Goal: Register for event/course

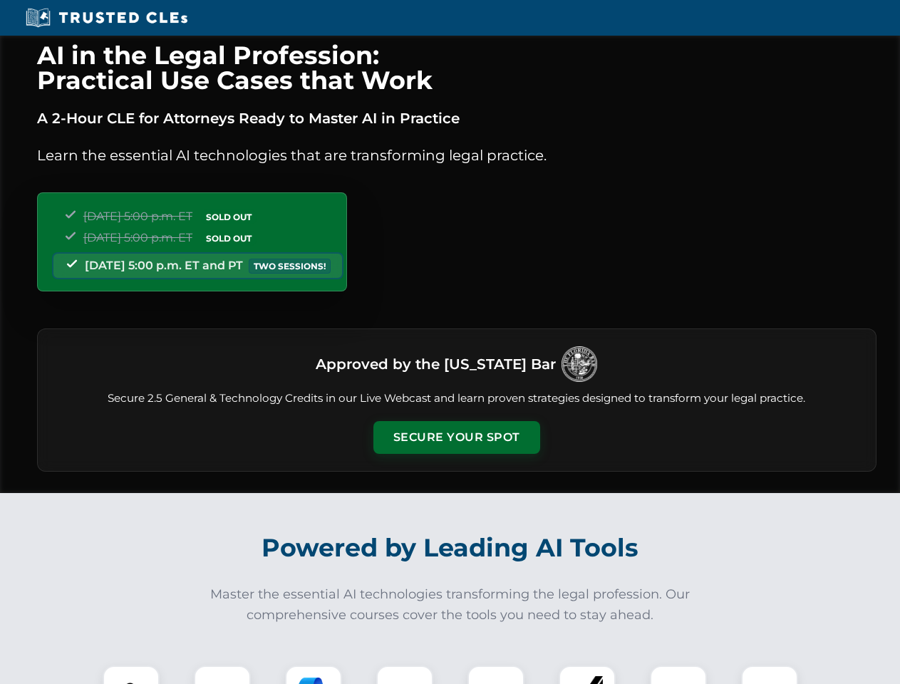
click at [456, 438] on button "Secure Your Spot" at bounding box center [457, 437] width 167 height 33
click at [131, 675] on img at bounding box center [130, 694] width 41 height 41
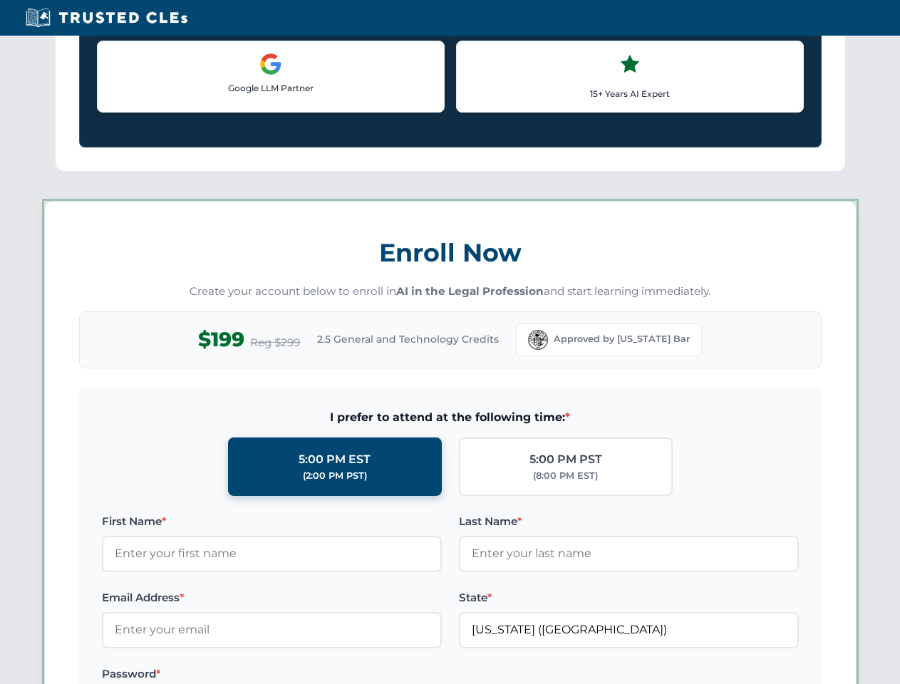
click at [314, 675] on label "Password *" at bounding box center [272, 674] width 340 height 17
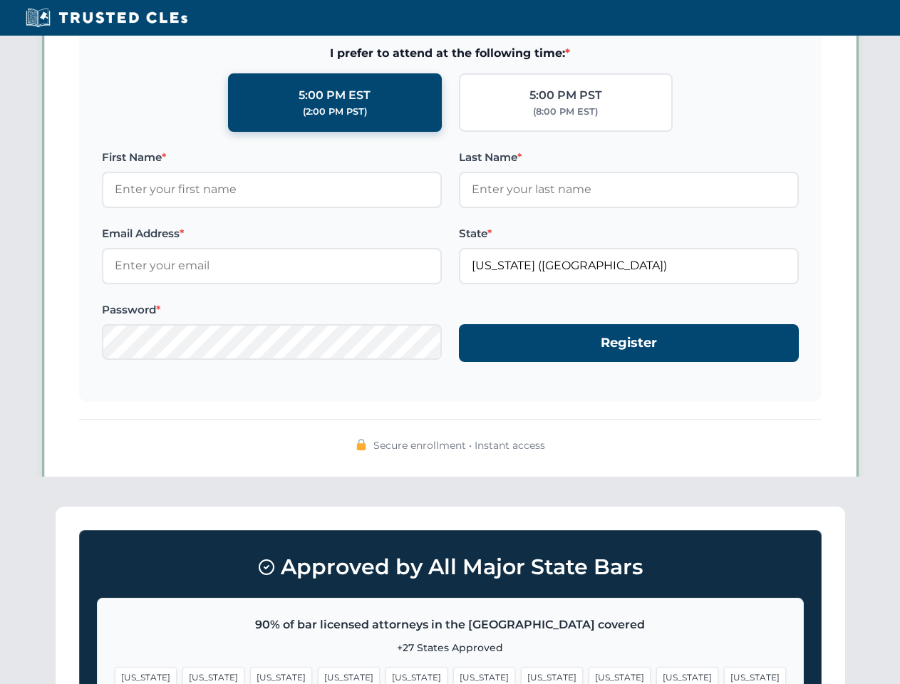
click at [657, 675] on span "[US_STATE]" at bounding box center [688, 677] width 62 height 21
